Goal: Task Accomplishment & Management: Complete application form

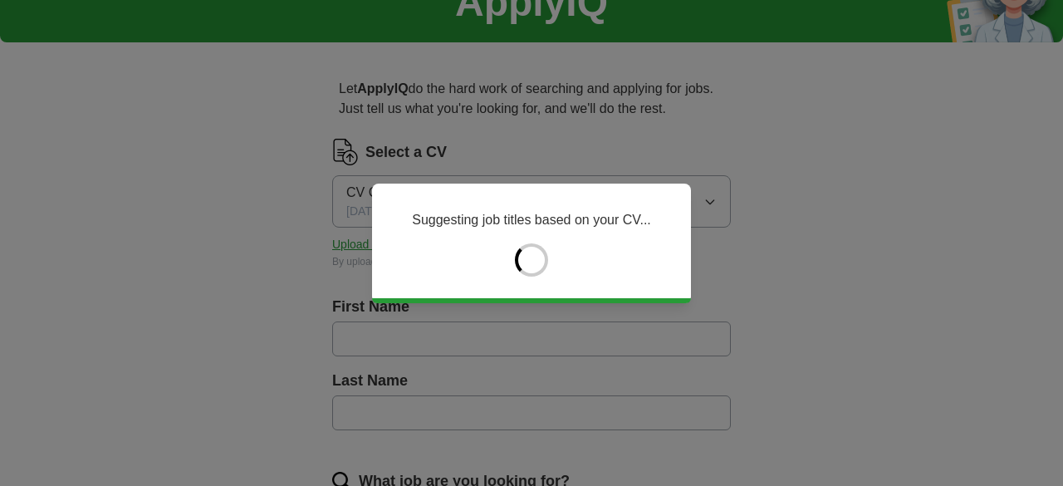
type input "****"
type input "*****"
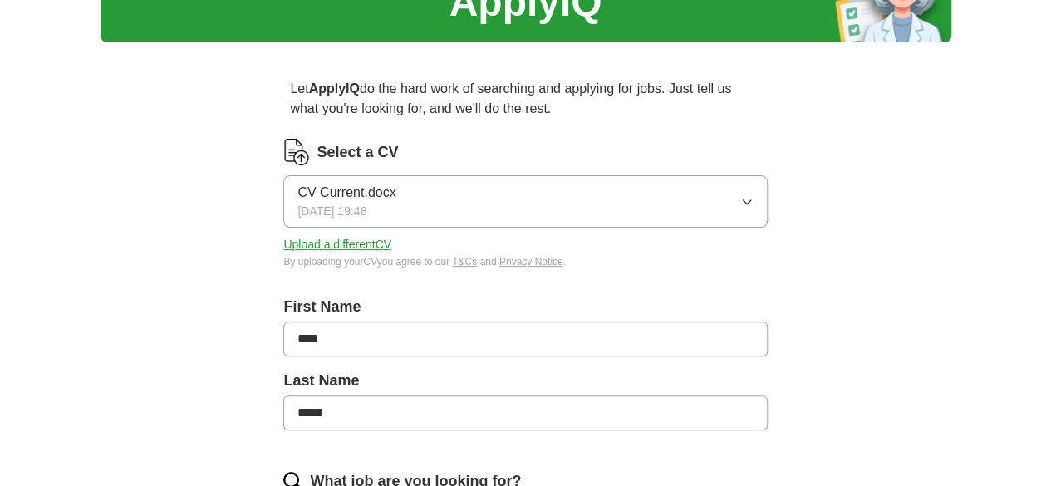
click at [576, 333] on input "****" at bounding box center [524, 338] width 483 height 35
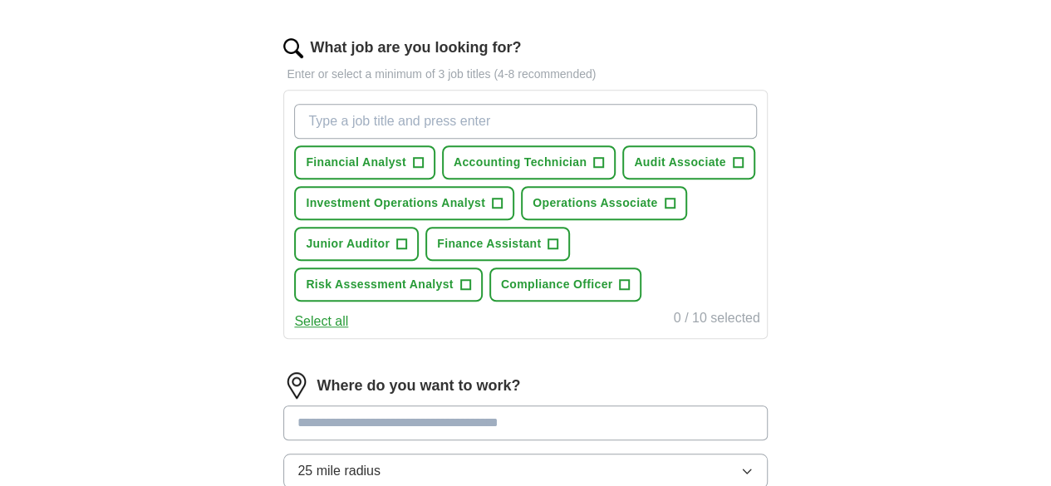
scroll to position [524, 0]
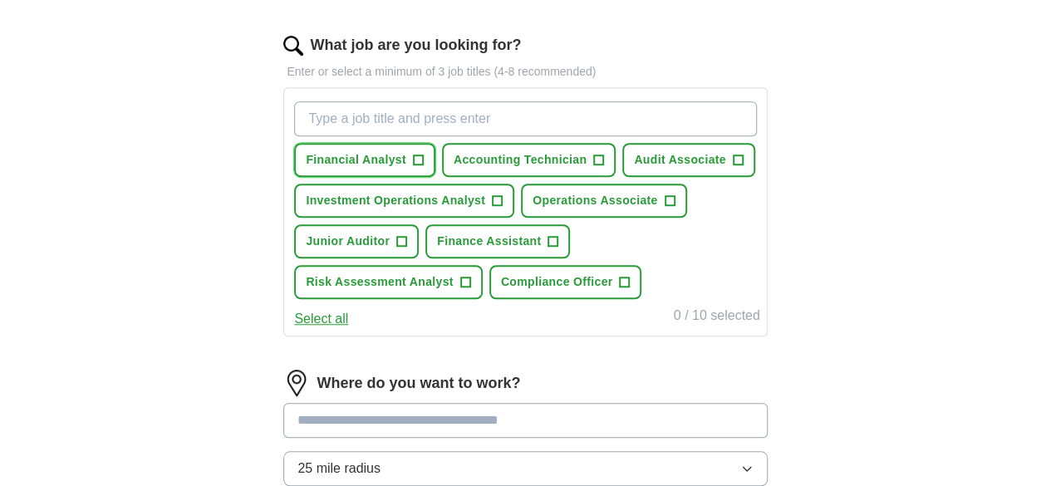
click at [435, 157] on button "Financial Analyst +" at bounding box center [364, 160] width 141 height 34
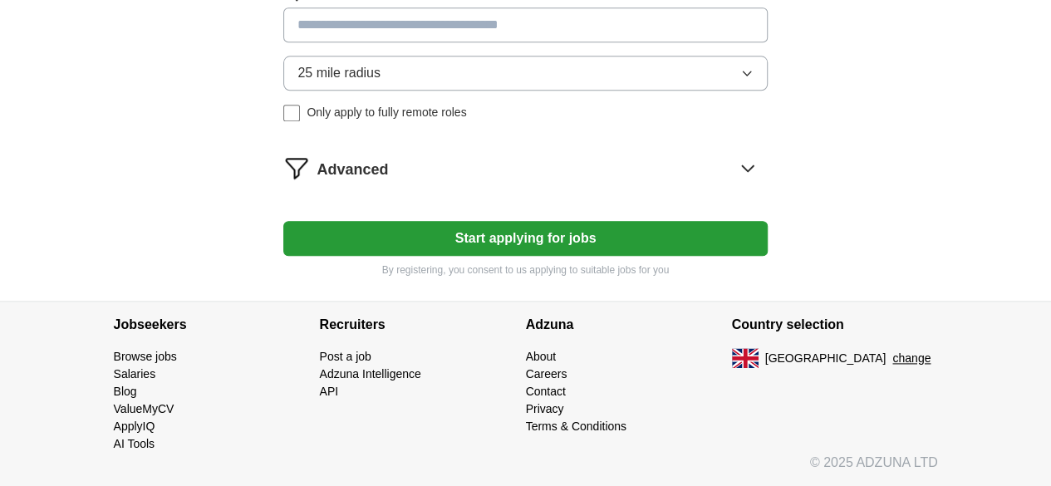
scroll to position [782, 0]
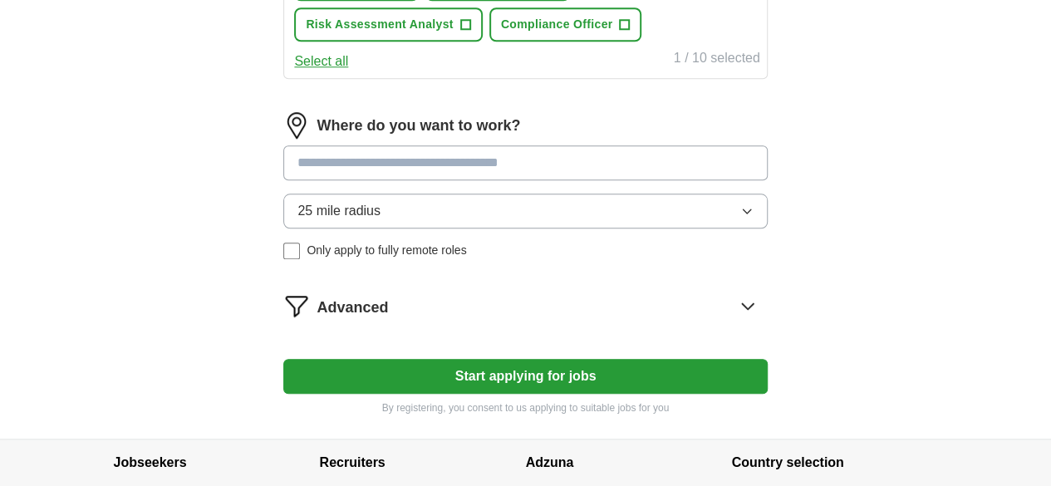
click at [495, 319] on div "Advanced" at bounding box center [541, 305] width 450 height 27
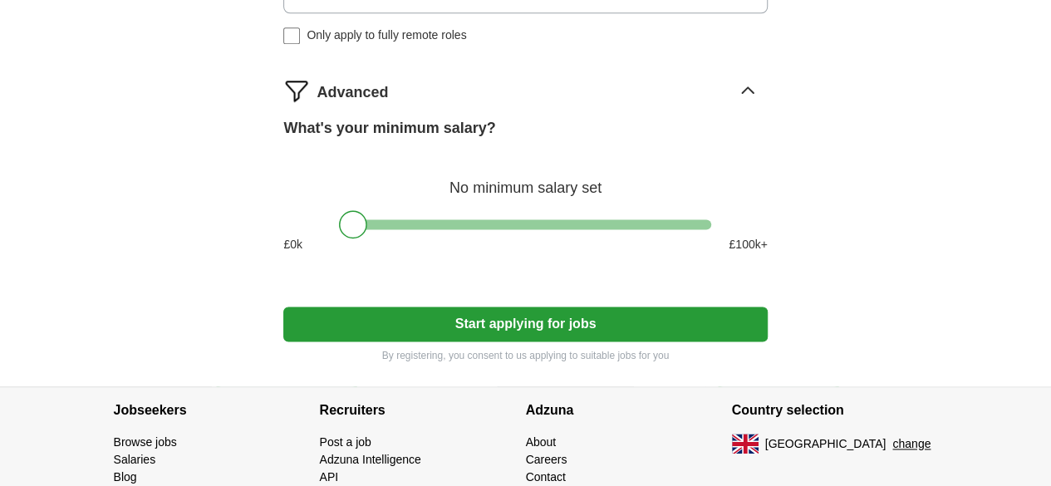
scroll to position [997, 0]
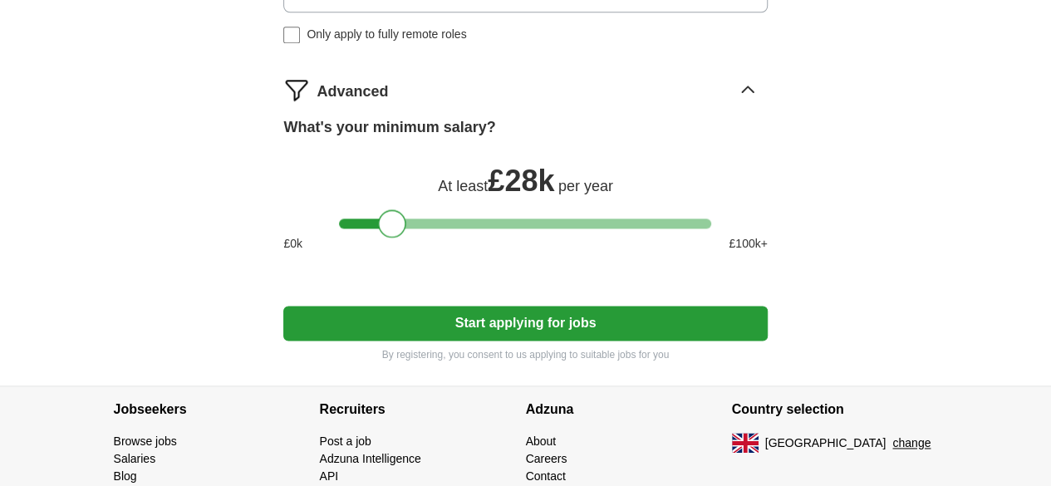
drag, startPoint x: 363, startPoint y: 258, endPoint x: 402, endPoint y: 260, distance: 39.1
click at [402, 238] on div at bounding box center [392, 223] width 28 height 28
click at [523, 341] on button "Start applying for jobs" at bounding box center [524, 323] width 483 height 35
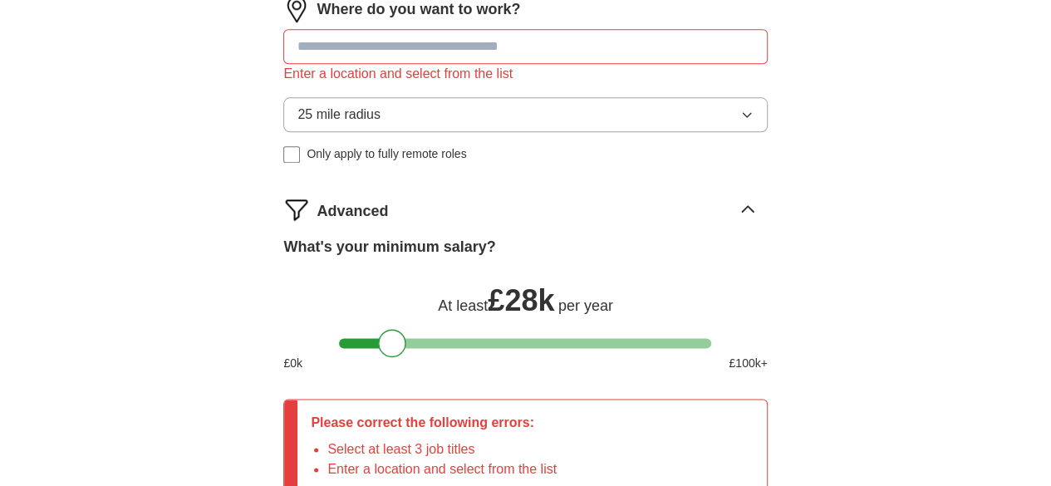
scroll to position [913, 0]
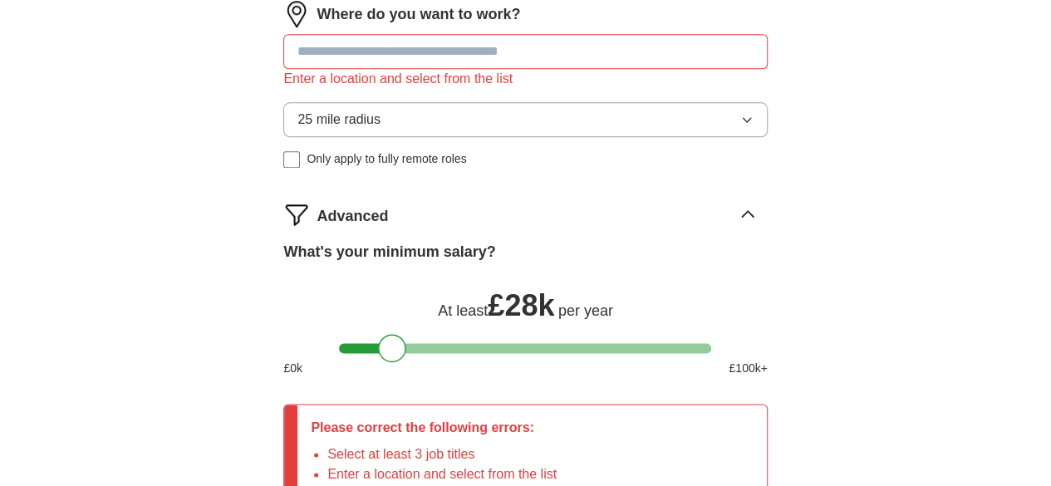
click at [453, 69] on input at bounding box center [524, 51] width 483 height 35
type input "*******"
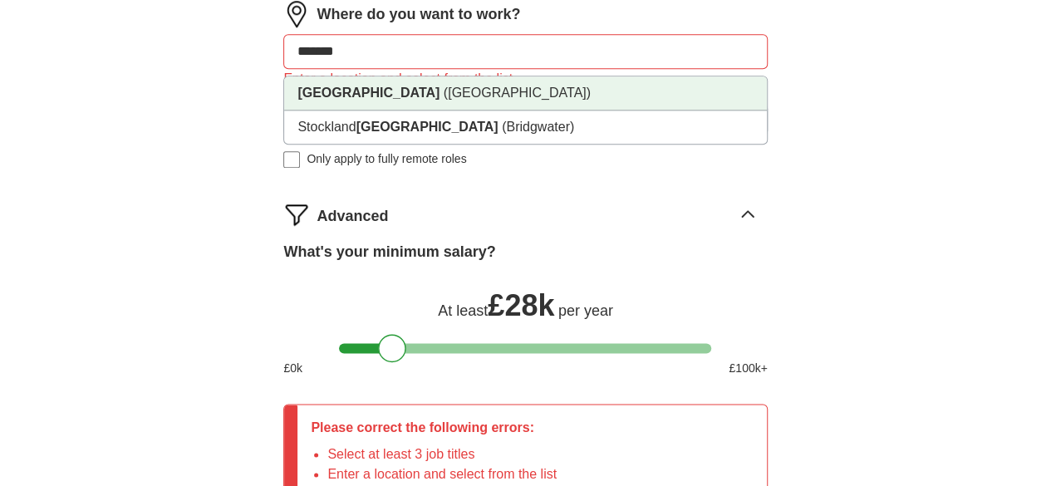
click at [463, 100] on span "([GEOGRAPHIC_DATA])" at bounding box center [516, 93] width 147 height 14
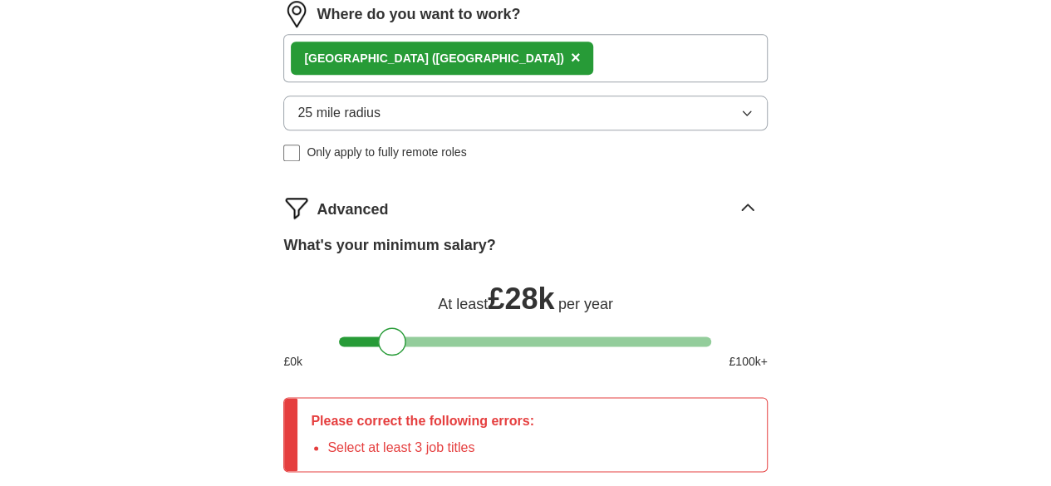
click at [466, 130] on button "25 mile radius" at bounding box center [524, 113] width 483 height 35
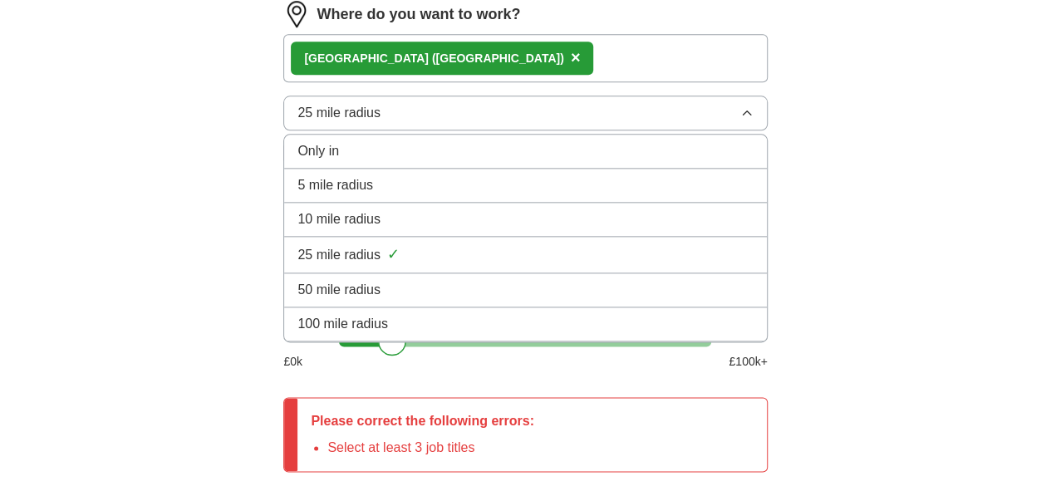
click at [465, 300] on div "50 mile radius" at bounding box center [524, 290] width 455 height 20
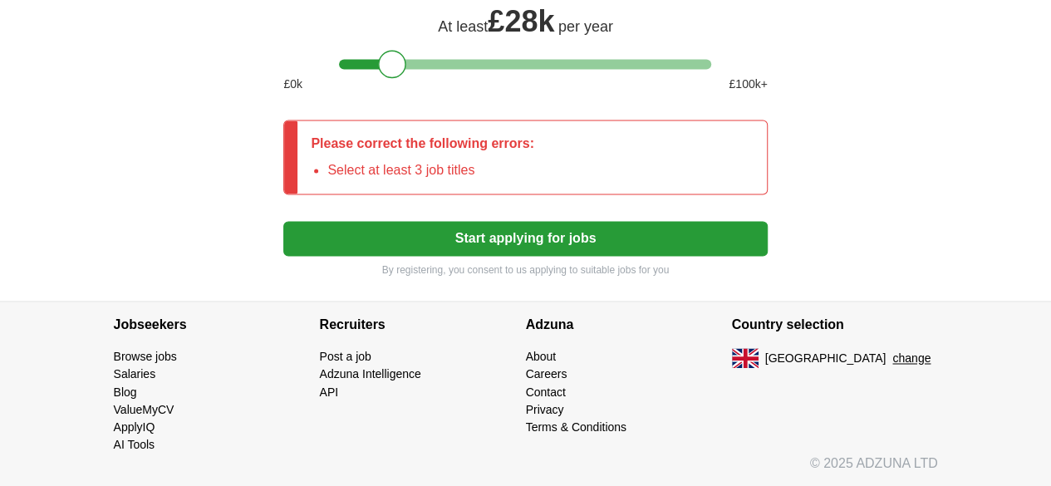
scroll to position [1225, 0]
click at [487, 240] on button "Start applying for jobs" at bounding box center [524, 238] width 483 height 35
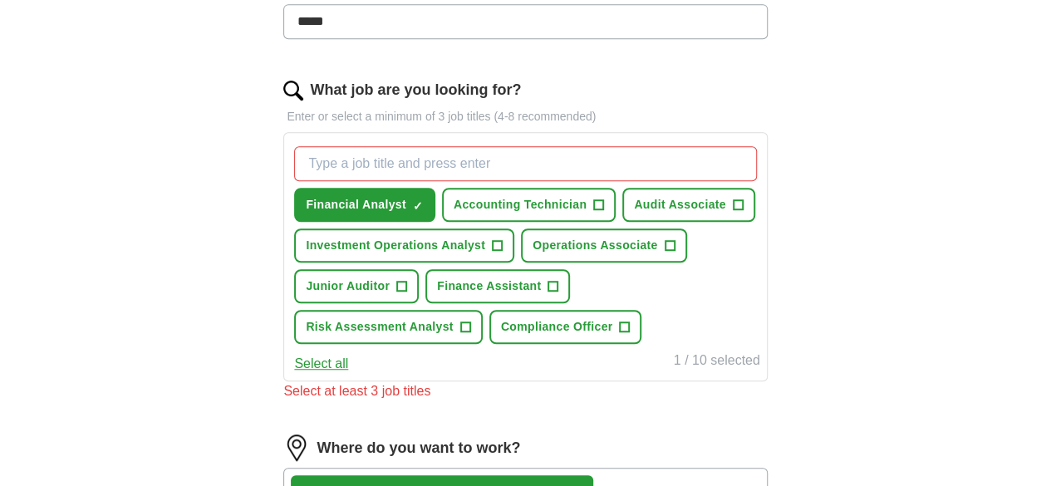
scroll to position [505, 0]
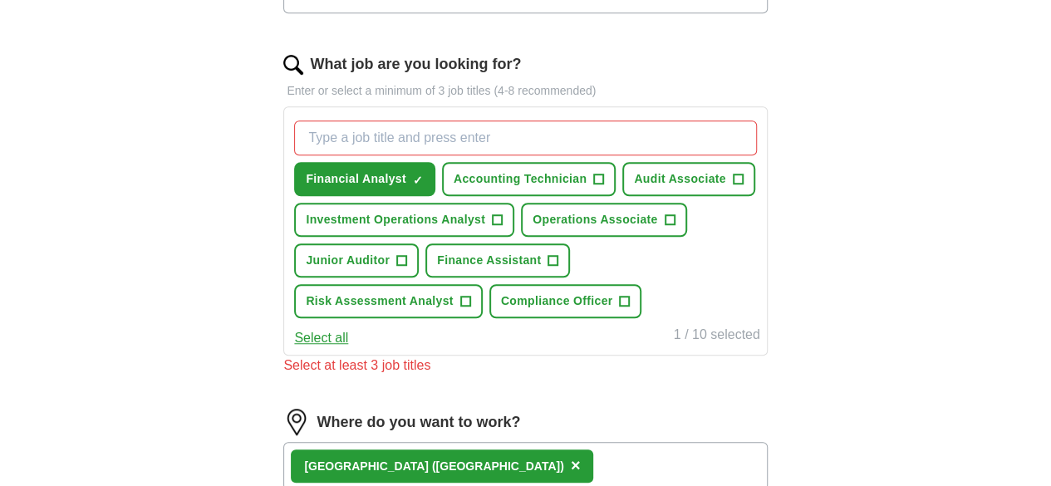
click at [493, 141] on input "What job are you looking for?" at bounding box center [525, 137] width 462 height 35
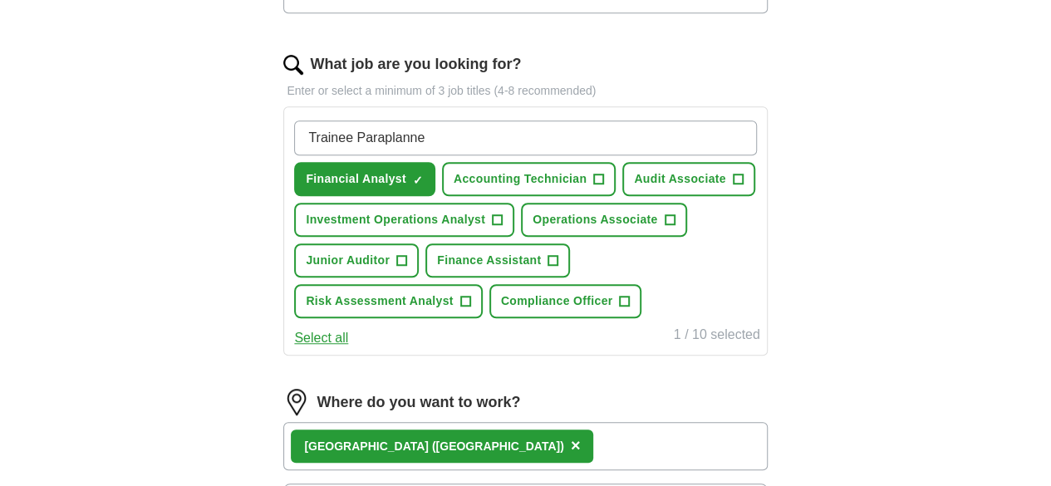
type input "Trainee Paraplanner"
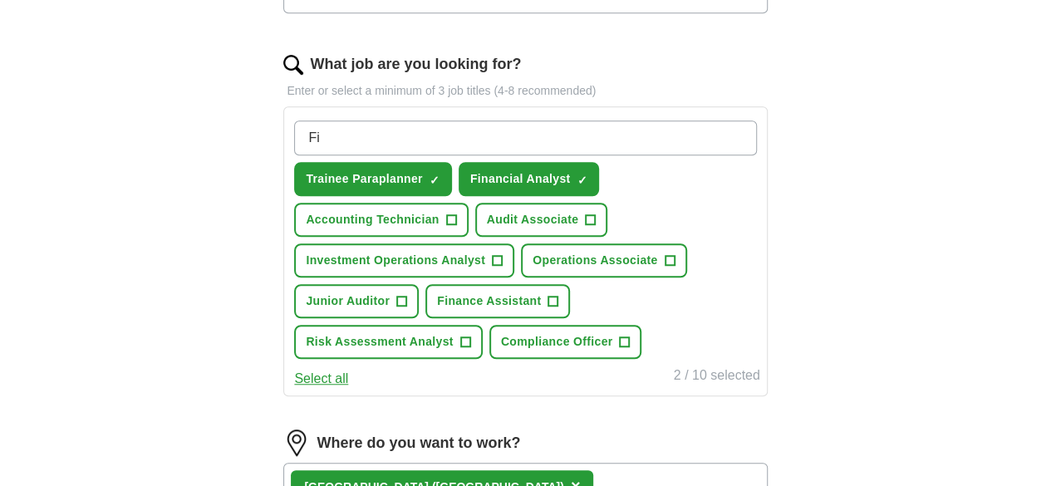
type input "F"
type input "A"
type input "F"
type input "Junior Financial Advisor"
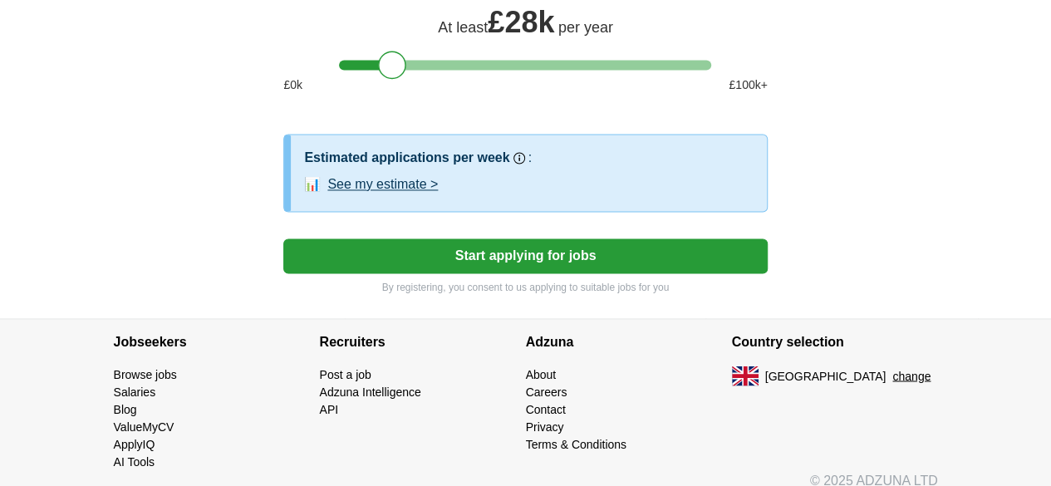
scroll to position [1237, 0]
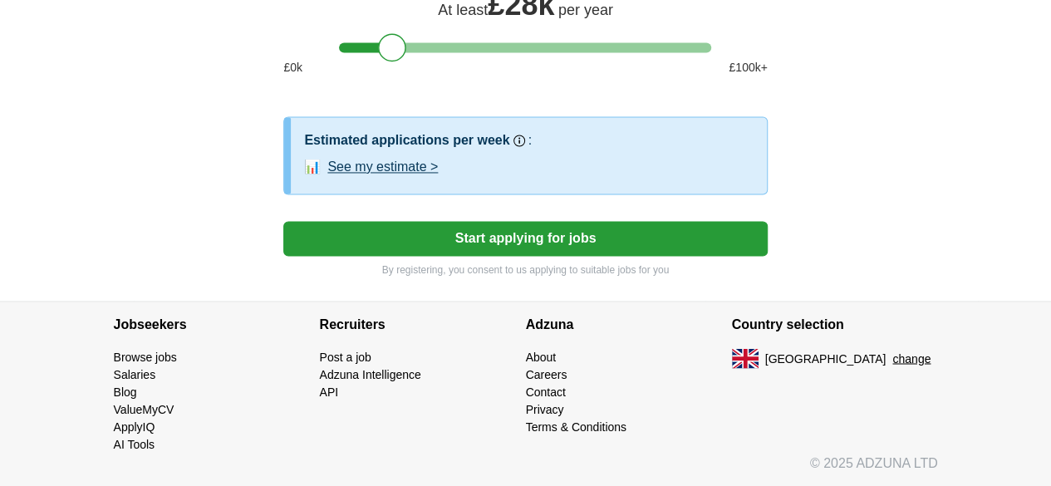
click at [410, 177] on button "See my estimate >" at bounding box center [382, 167] width 110 height 20
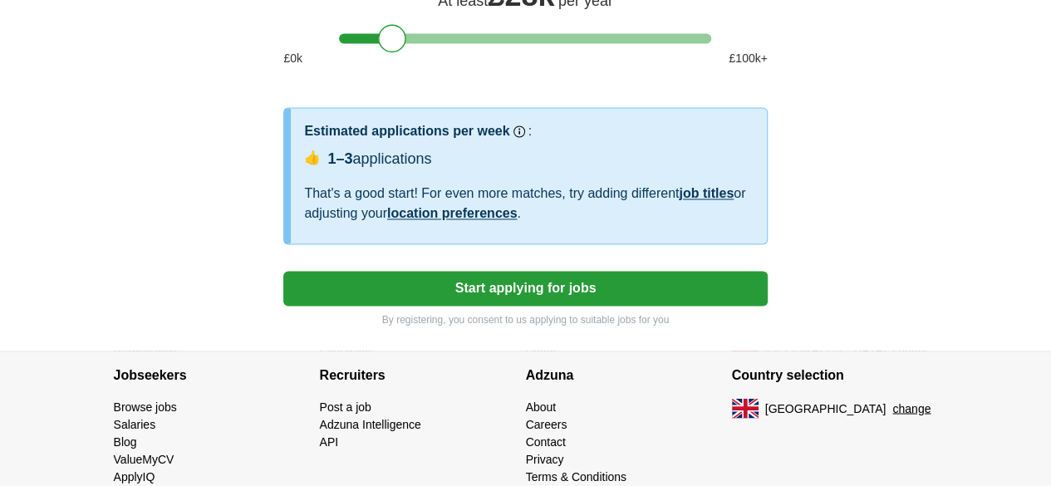
click at [591, 306] on button "Start applying for jobs" at bounding box center [524, 288] width 483 height 35
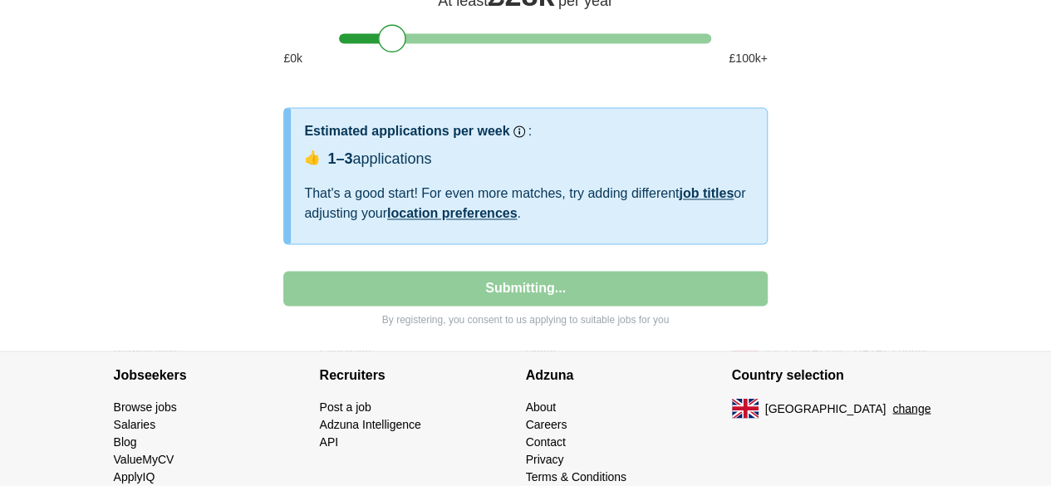
select select "**"
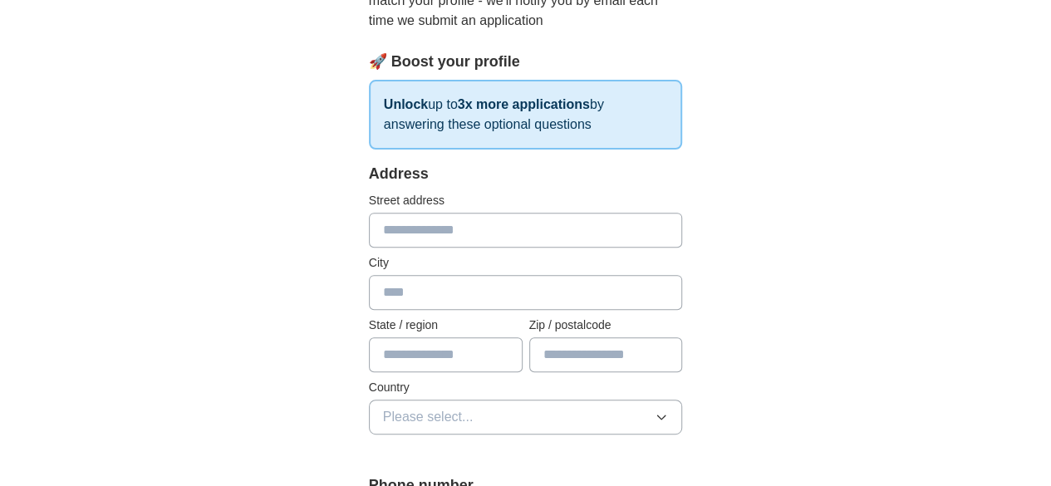
scroll to position [221, 0]
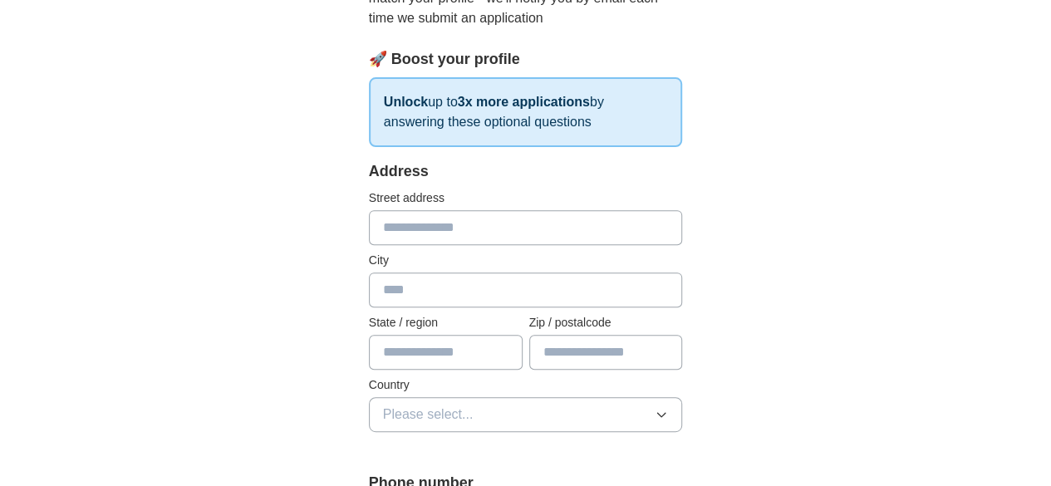
click at [620, 242] on input "text" at bounding box center [526, 227] width 314 height 35
type input "**********"
type input "*"
type input "*******"
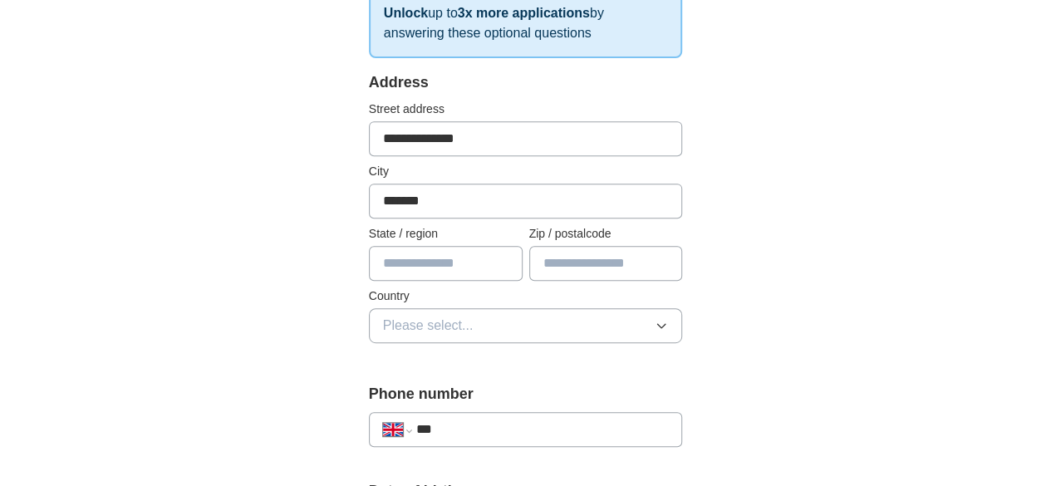
click at [608, 235] on label "Zip / postalcode" at bounding box center [606, 233] width 154 height 17
click at [596, 262] on input "text" at bounding box center [606, 263] width 154 height 35
type input "*******"
click at [540, 313] on button "Please select..." at bounding box center [526, 325] width 314 height 35
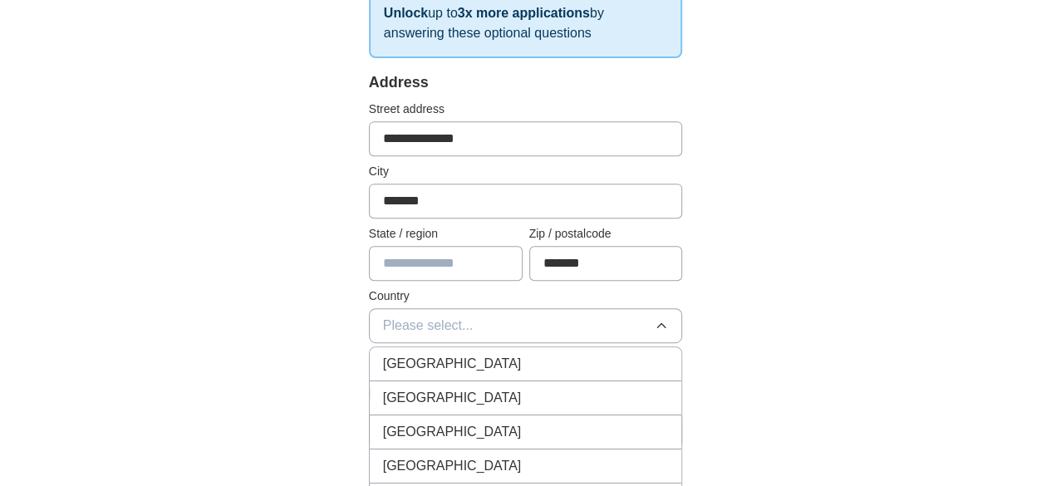
click at [471, 355] on div "[GEOGRAPHIC_DATA]" at bounding box center [526, 364] width 286 height 20
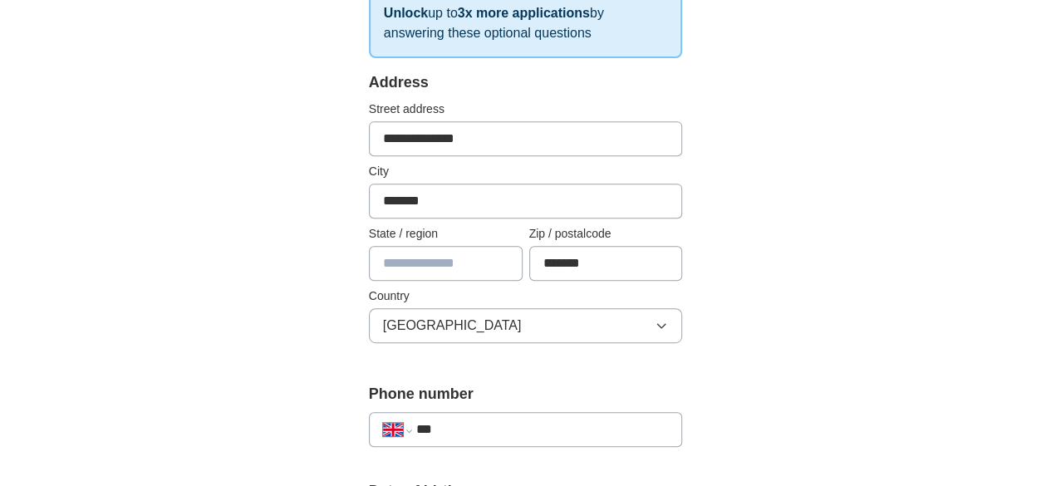
click at [425, 273] on input "text" at bounding box center [446, 263] width 154 height 35
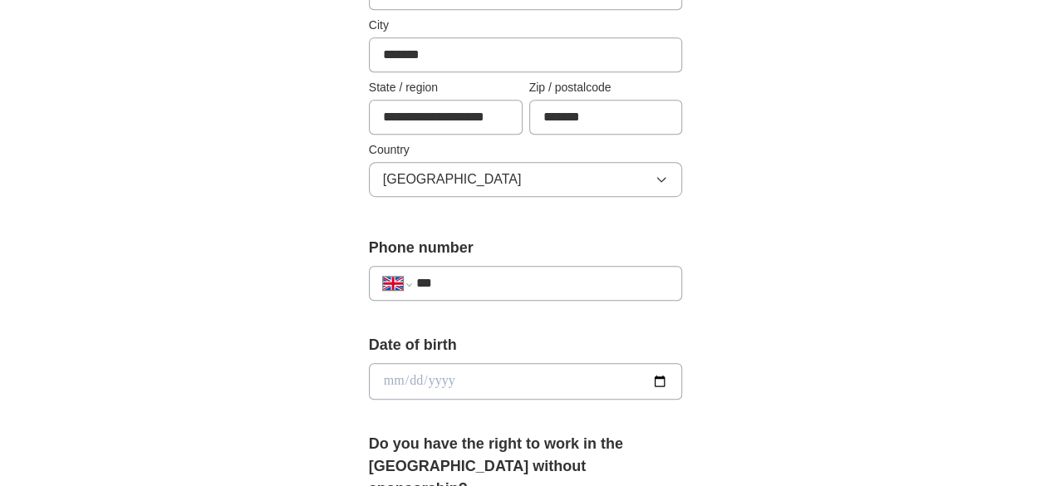
scroll to position [457, 0]
type input "**********"
click at [425, 273] on input "***" at bounding box center [542, 282] width 252 height 20
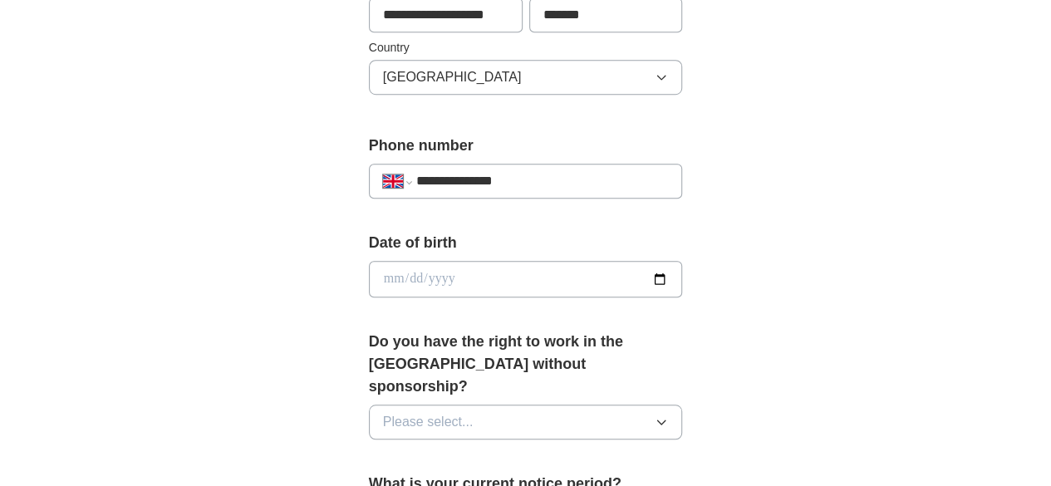
scroll to position [560, 0]
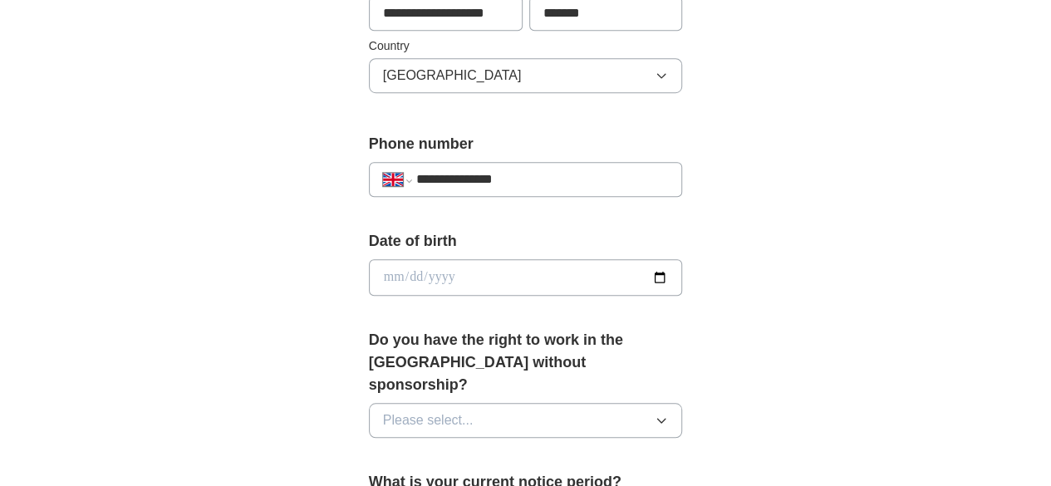
type input "**********"
click at [402, 279] on input "date" at bounding box center [526, 277] width 314 height 37
click at [488, 280] on input "date" at bounding box center [526, 277] width 314 height 37
click at [369, 268] on input "date" at bounding box center [526, 277] width 314 height 37
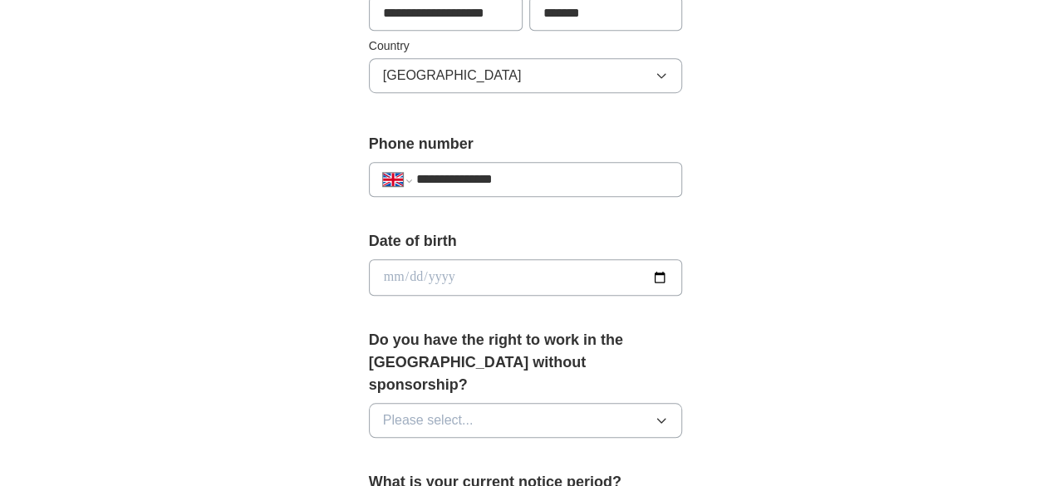
click at [369, 268] on input "date" at bounding box center [526, 277] width 314 height 37
type input "**********"
click at [389, 403] on button "Please select..." at bounding box center [526, 420] width 314 height 35
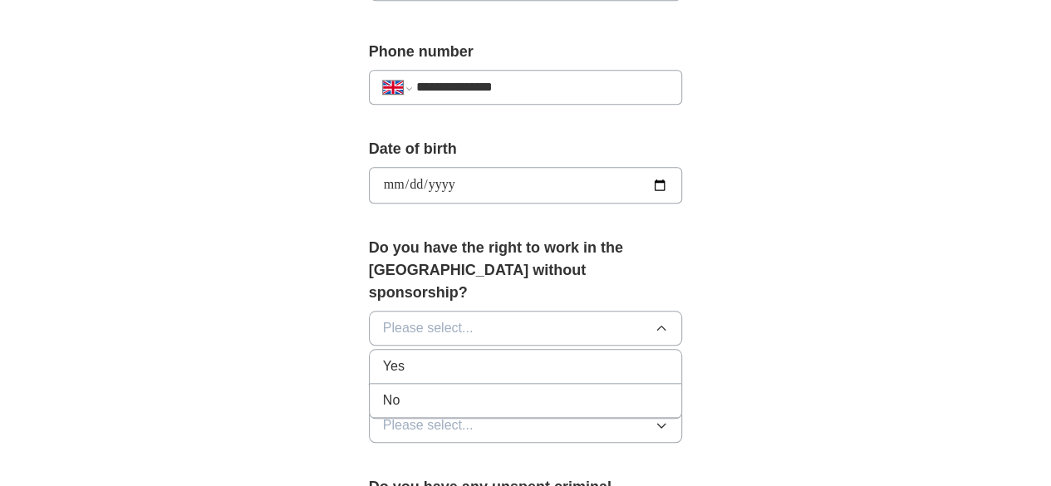
scroll to position [653, 0]
click at [450, 355] on div "Yes" at bounding box center [526, 365] width 286 height 20
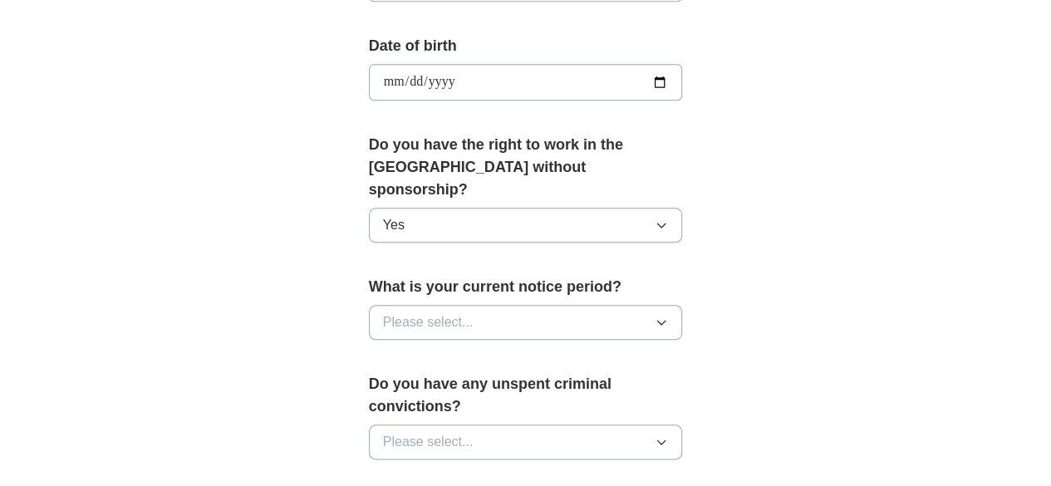
scroll to position [764, 0]
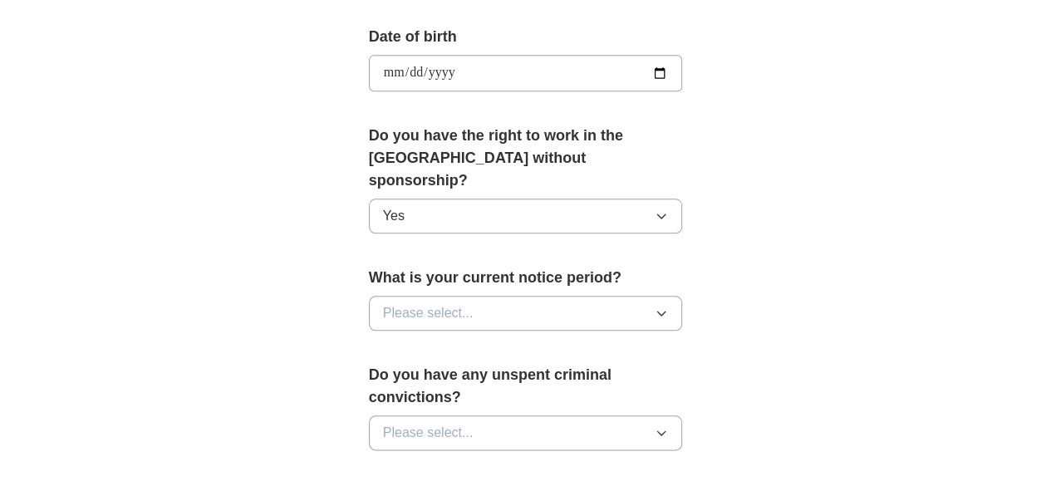
click at [434, 296] on button "Please select..." at bounding box center [526, 313] width 314 height 35
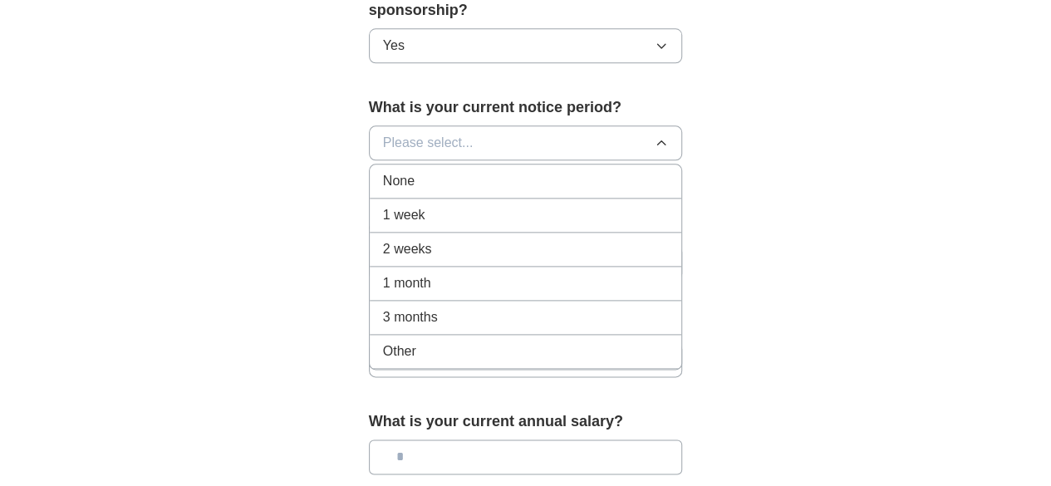
scroll to position [938, 0]
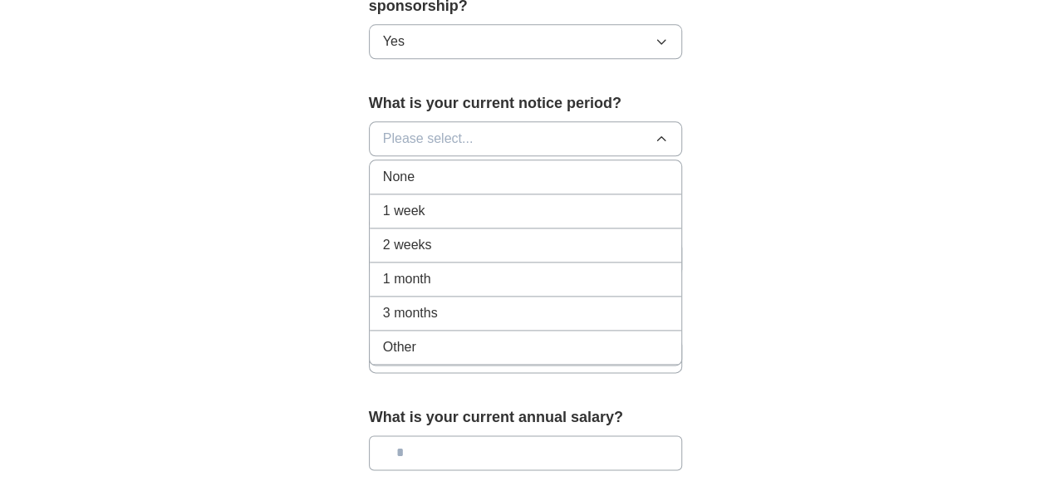
click at [407, 337] on div "Other" at bounding box center [526, 347] width 286 height 20
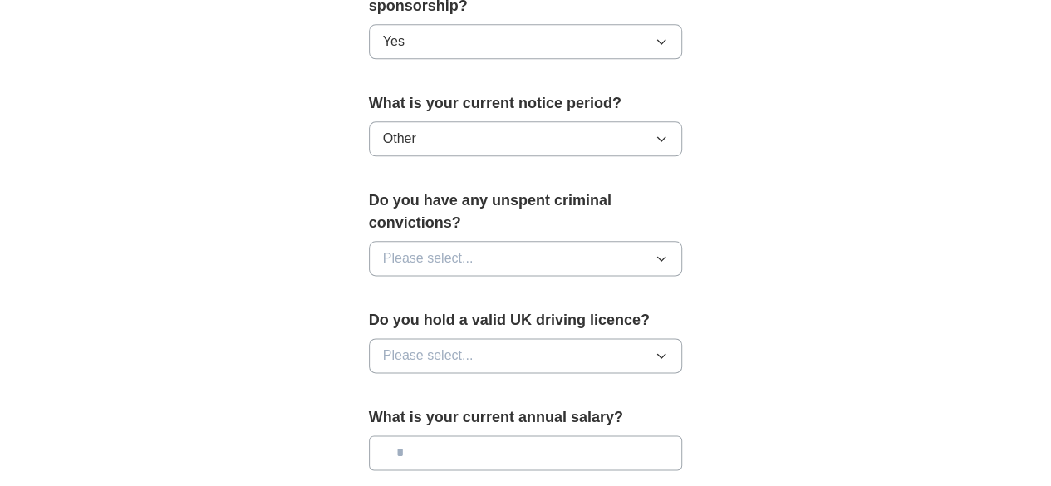
click at [423, 248] on span "Please select..." at bounding box center [428, 258] width 91 height 20
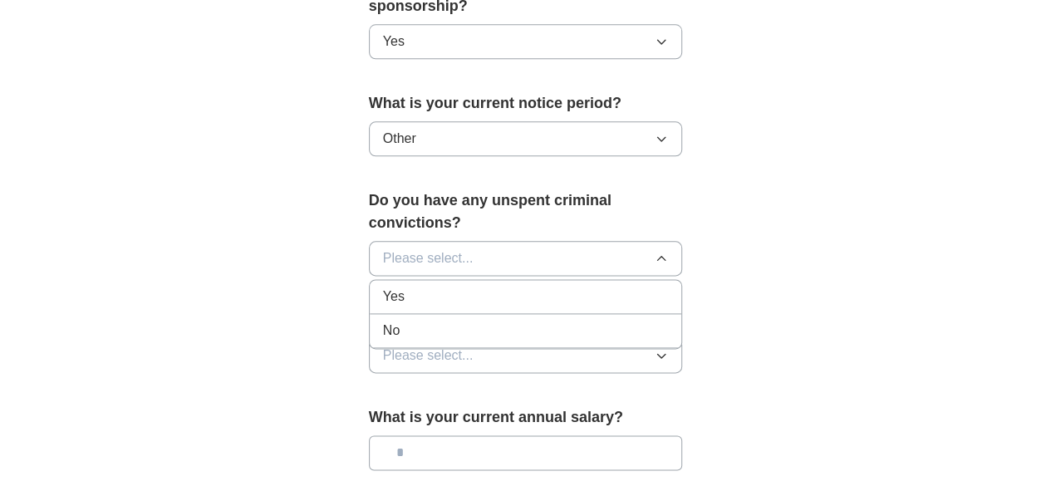
click at [430, 321] on div "No" at bounding box center [526, 331] width 286 height 20
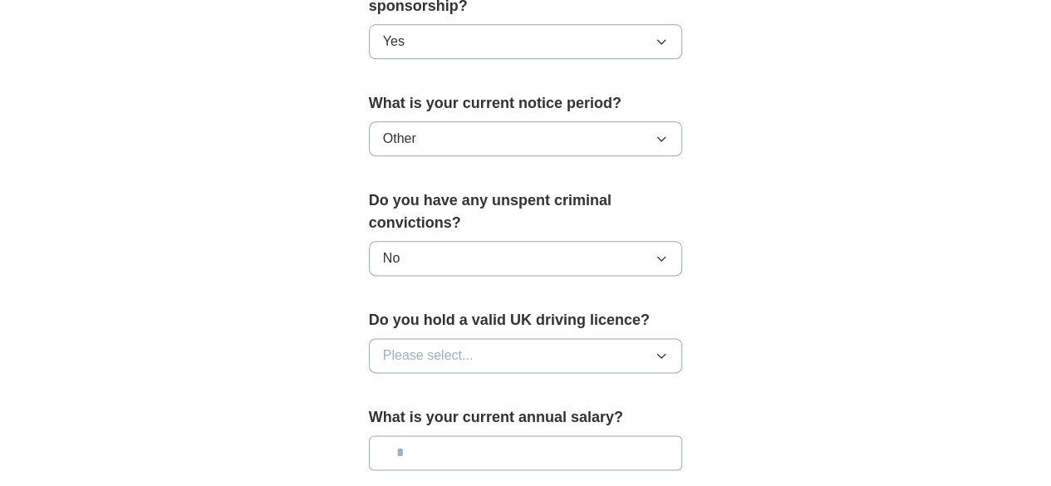
click at [462, 338] on button "Please select..." at bounding box center [526, 355] width 314 height 35
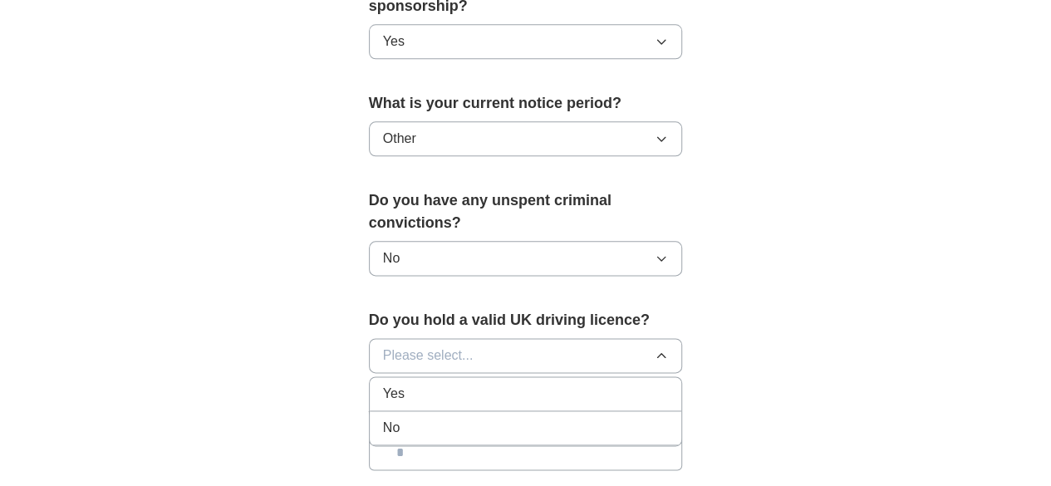
click at [427, 384] on div "Yes" at bounding box center [526, 394] width 286 height 20
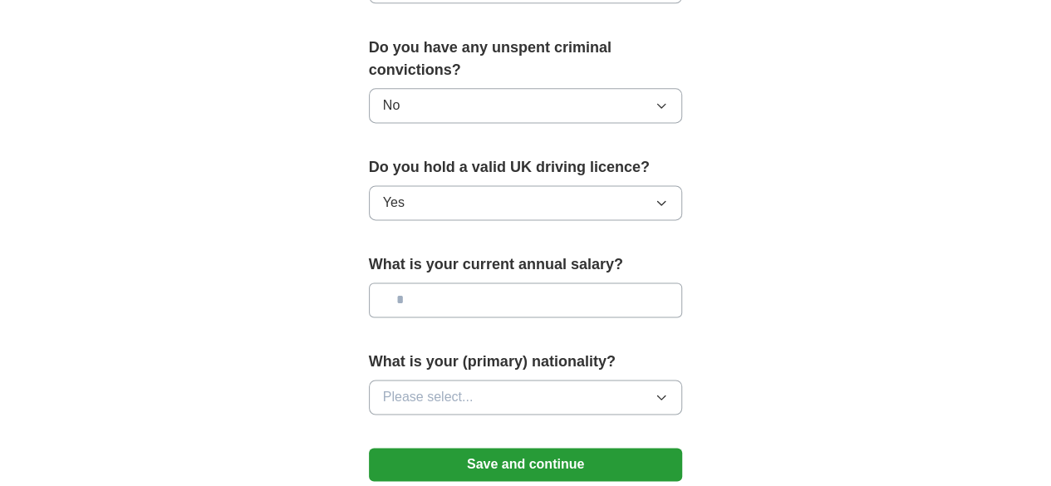
scroll to position [1094, 0]
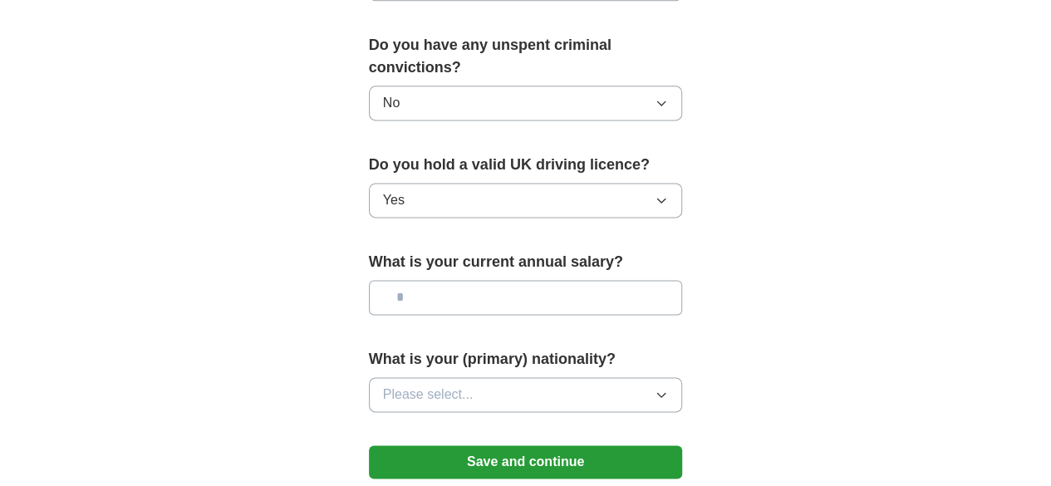
click at [398, 280] on input "text" at bounding box center [526, 297] width 314 height 35
click at [398, 280] on input "***" at bounding box center [526, 297] width 314 height 35
type input "*******"
click at [403, 385] on span "Please select..." at bounding box center [428, 395] width 91 height 20
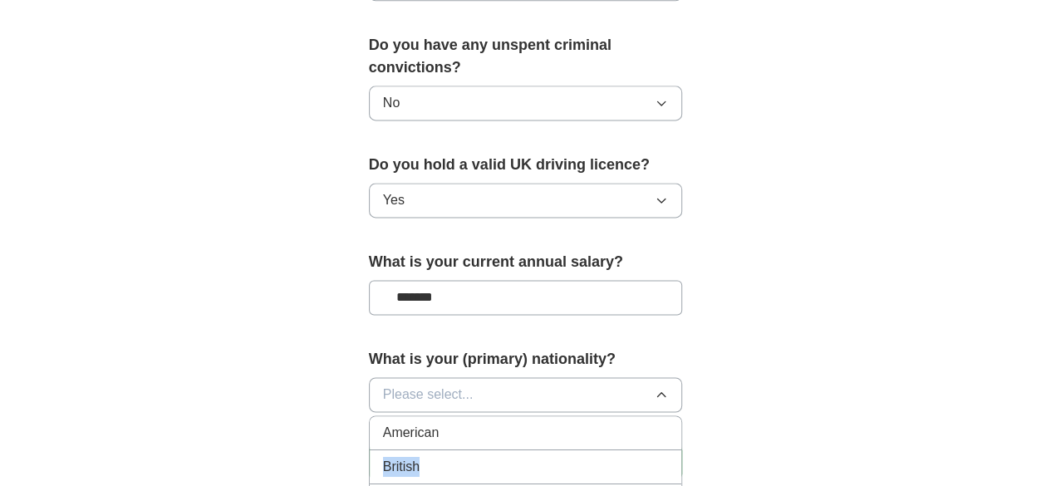
drag, startPoint x: 440, startPoint y: 386, endPoint x: 445, endPoint y: 416, distance: 30.3
click at [445, 457] on div "British" at bounding box center [526, 467] width 286 height 20
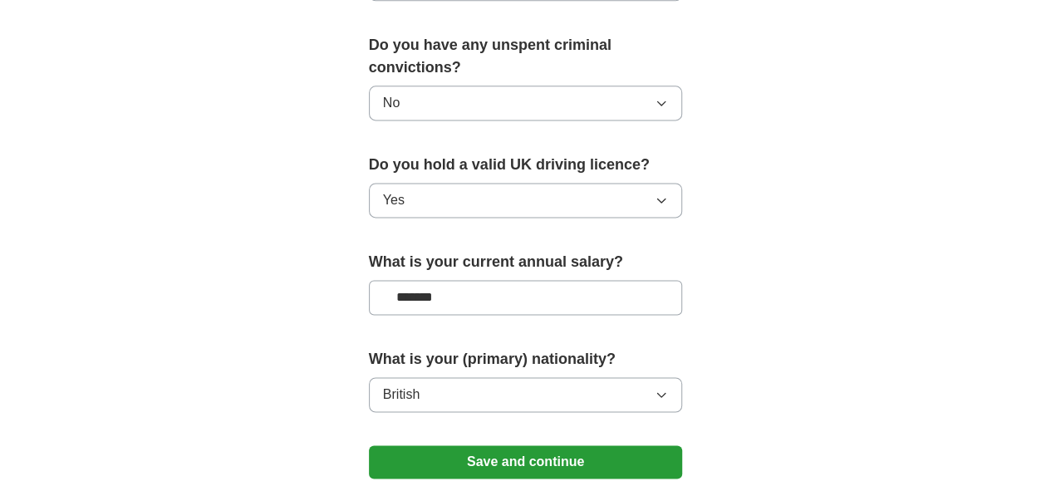
click at [587, 445] on button "Save and continue" at bounding box center [526, 461] width 314 height 33
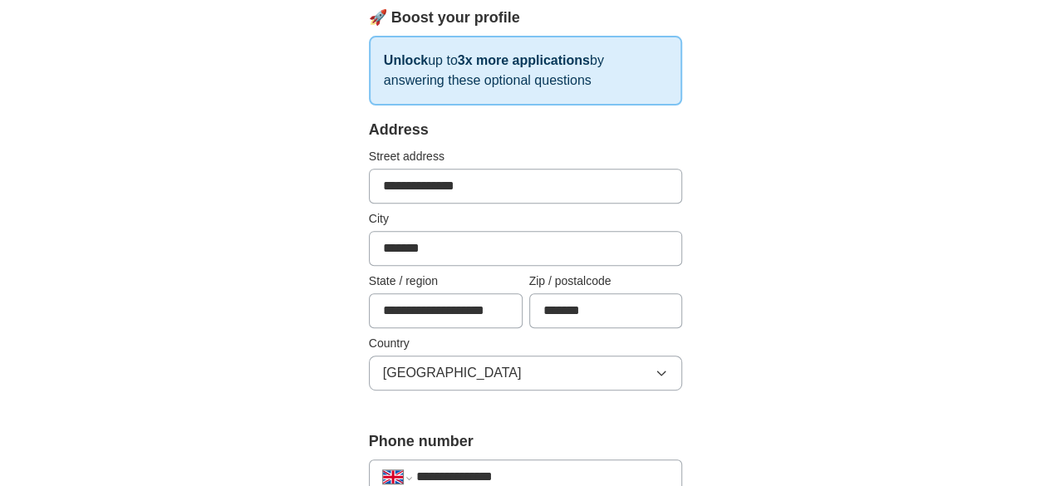
scroll to position [198, 0]
